Goal: Find specific page/section: Find specific page/section

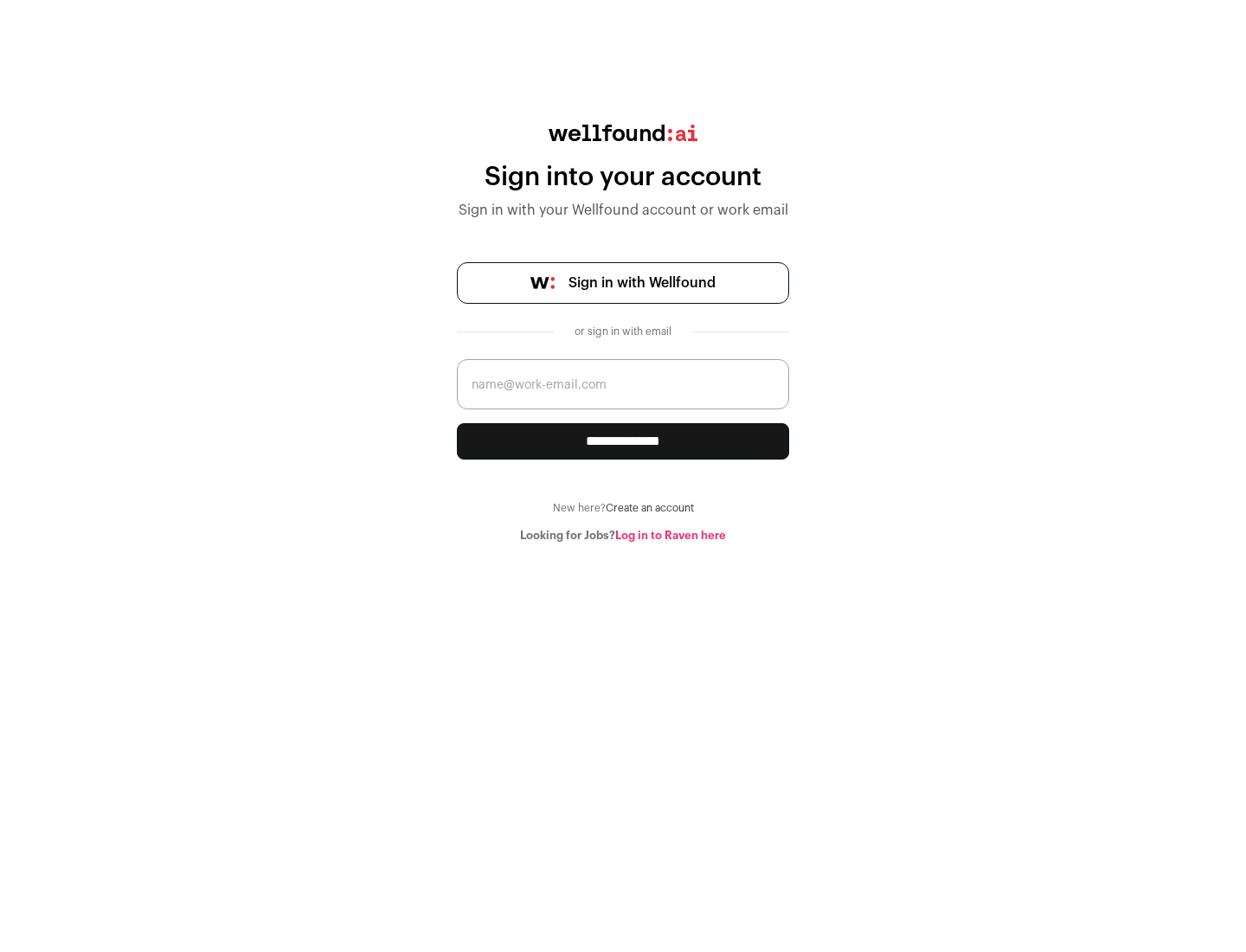
click at [641, 283] on span "Sign in with Wellfound" at bounding box center [642, 283] width 147 height 21
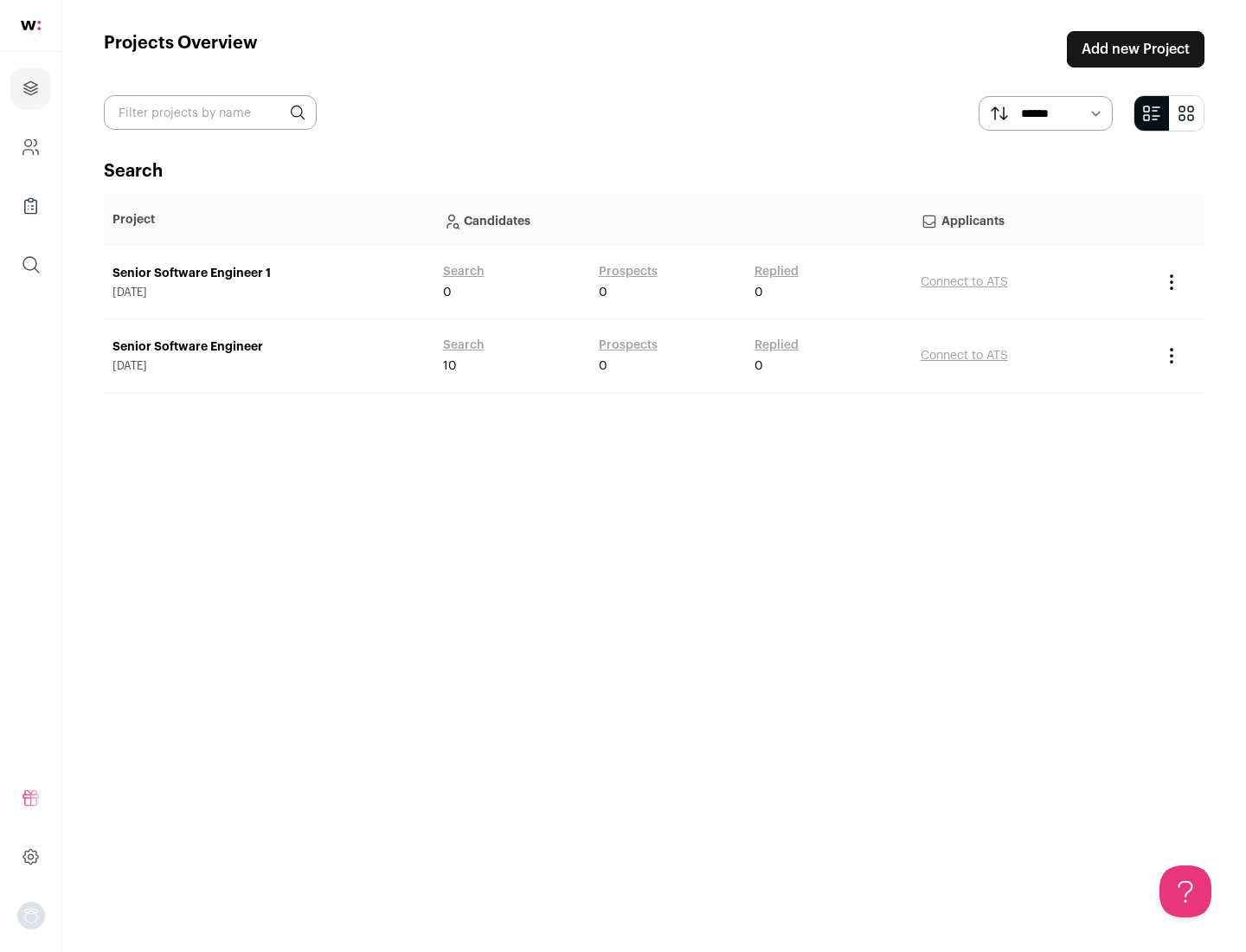
click at [268, 347] on link "Senior Software Engineer" at bounding box center [268, 347] width 313 height 18
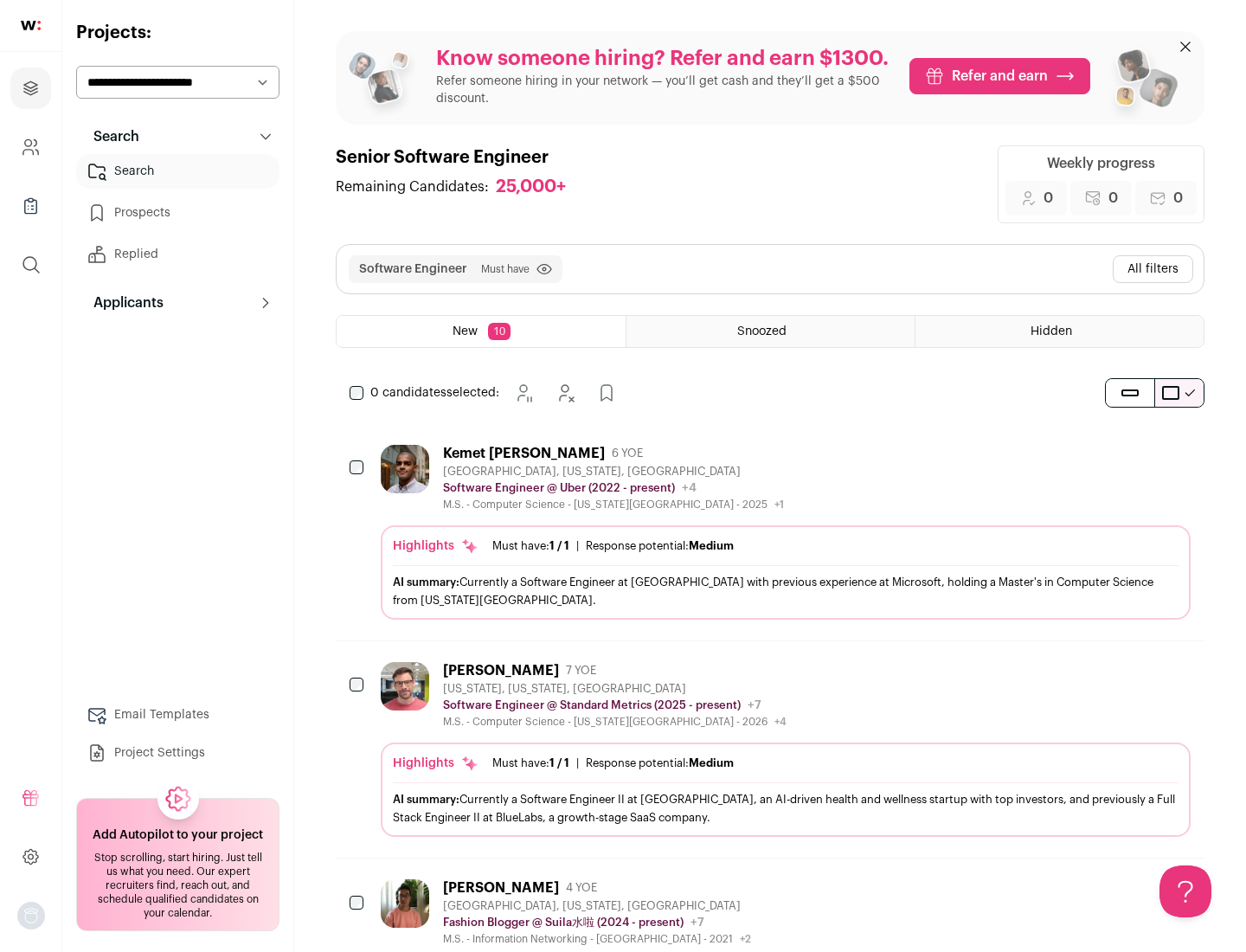
scroll to position [56, 0]
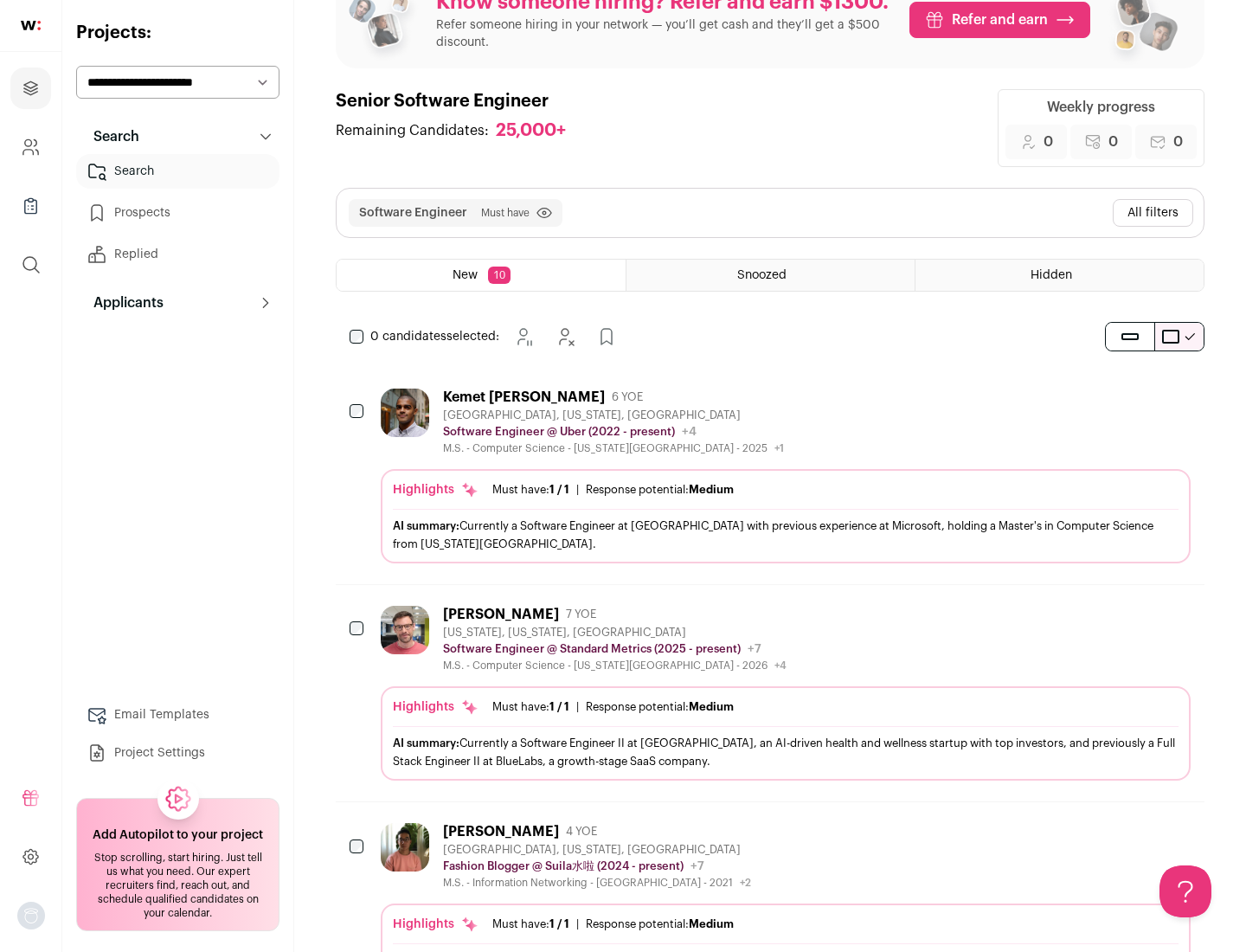
click at [770, 476] on div "Highlights Must have: 1 / 1 How many must haves have been fulfilled? | Response…" at bounding box center [786, 516] width 810 height 95
